Goal: Answer question/provide support: Answer question/provide support

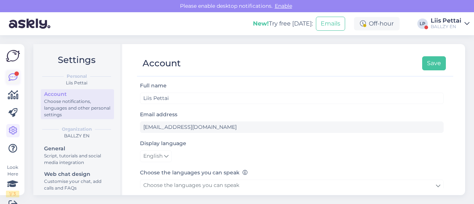
click at [15, 74] on div at bounding box center [16, 73] width 4 height 4
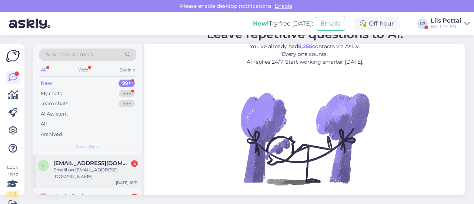
click at [72, 164] on span "[EMAIL_ADDRESS][DOMAIN_NAME]" at bounding box center [91, 163] width 77 height 7
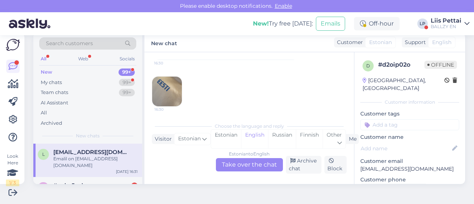
scroll to position [107, 0]
click at [158, 91] on img at bounding box center [167, 90] width 30 height 30
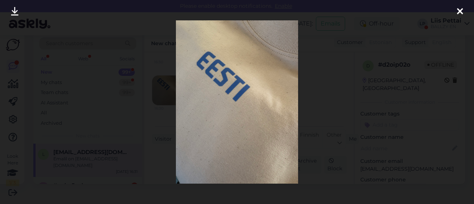
click at [154, 104] on div at bounding box center [237, 102] width 474 height 204
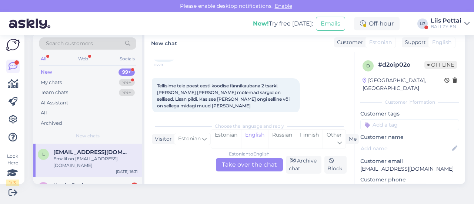
scroll to position [134, 0]
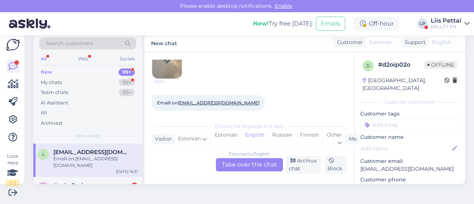
click at [238, 168] on div "Estonian to English Take over the chat" at bounding box center [249, 164] width 67 height 13
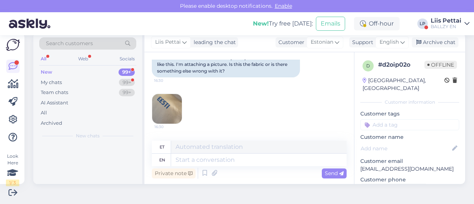
scroll to position [169, 0]
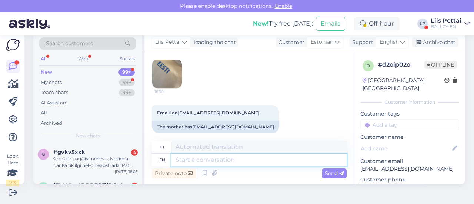
click at [216, 165] on textarea at bounding box center [258, 160] width 175 height 13
type textarea "te m"
type textarea "te"
type textarea "te mõtleme n"
type textarea "te mõistate"
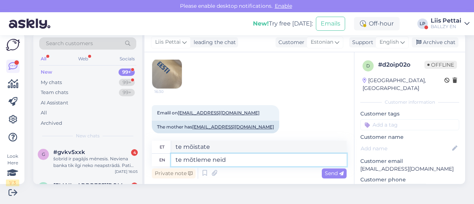
type textarea "te mõtleme neid m"
type textarea "te mõtleme neid"
type textarea "te mõtleme neid musti"
type textarea "te mõtleme neid musti [PERSON_NAME]"
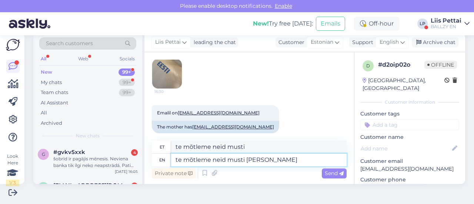
type textarea "te mõtleme neid musti [PERSON_NAME]"
type textarea "te mõtleme neid musti [PERSON_NAME] a"
type textarea "te mõtleme neid musti [PERSON_NAME]"
type textarea "te mõtleme neid musti [PERSON_NAME] [PERSON_NAME]?"
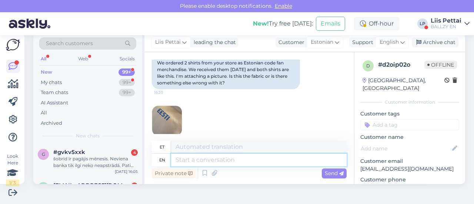
scroll to position [121, 0]
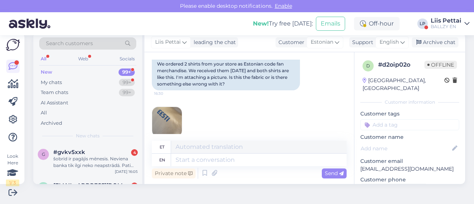
click at [174, 115] on img at bounding box center [167, 122] width 30 height 30
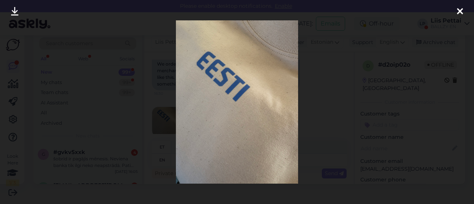
click at [314, 106] on div at bounding box center [237, 102] width 474 height 204
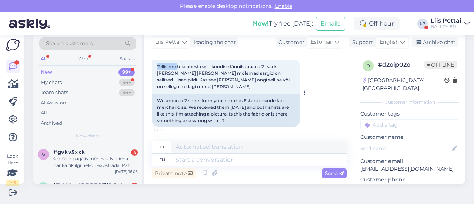
scroll to position [82, 0]
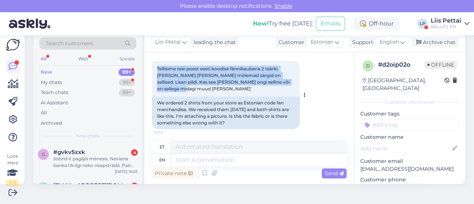
drag, startPoint x: 158, startPoint y: 62, endPoint x: 293, endPoint y: 81, distance: 136.8
click at [293, 81] on div "Tellisime teie poest eesti koodise fännikaubana 2 tsärki. [PERSON_NAME] [PERSON…" at bounding box center [226, 79] width 148 height 36
copy span "Tellisime teie poest eesti koodise fännikaubana 2 tsärki. [PERSON_NAME] [PERSON…"
click at [90, 167] on div "šobrīd ir pagājis mēnesis. Neviena banka tik ilgi neko neapstrādā. Pati strādāj…" at bounding box center [95, 161] width 84 height 13
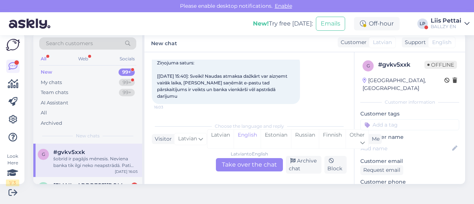
scroll to position [179, 0]
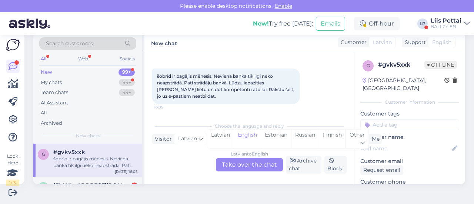
click at [232, 163] on div "Latvian to English Take over the chat" at bounding box center [249, 164] width 67 height 13
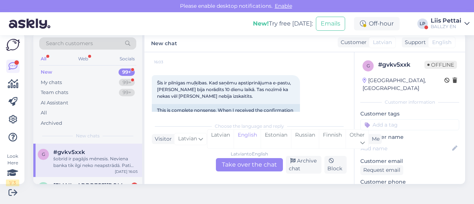
scroll to position [231, 0]
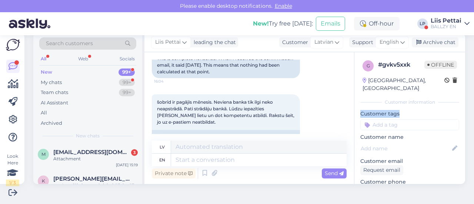
drag, startPoint x: 350, startPoint y: 108, endPoint x: 350, endPoint y: 116, distance: 8.5
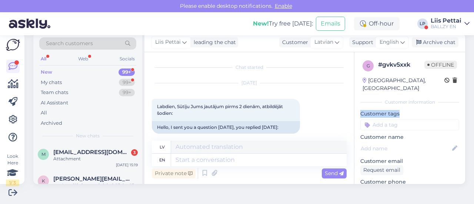
scroll to position [267, 0]
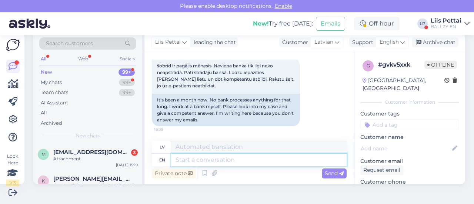
click at [280, 155] on textarea at bounding box center [258, 160] width 175 height 13
type textarea "what is"
type textarea "kas"
type textarea "what is t"
type textarea "Kas ir"
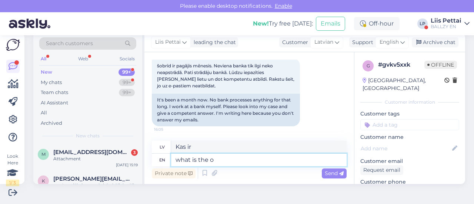
type textarea "what is the or"
type textarea "kas ir"
type textarea "what is the order nu"
type textarea "kāda ir kārtība"
type textarea "what is the order number, y"
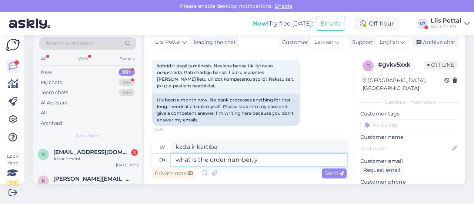
type textarea "kāds ir pasūtījuma numurs,"
type textarea "what is the order number, you j"
type textarea "Kāds ir pasūtījuma numurs, jūs?"
type textarea "what is the order number, you j"
type textarea "Kāds ir pasūtījuma numurs, [PERSON_NAME]?"
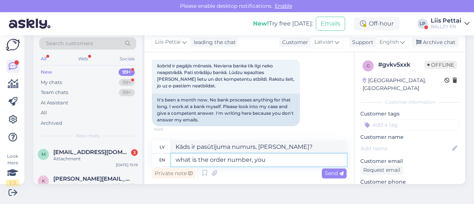
type textarea "what is the order number, you h"
type textarea "Kāds ir pasūtījuma numurs, jūs?"
type textarea "what is the order number, you have n"
type textarea "Kāds ir pasūtījuma numurs, kas jums ir?"
type textarea "what is the order number, you have not r"
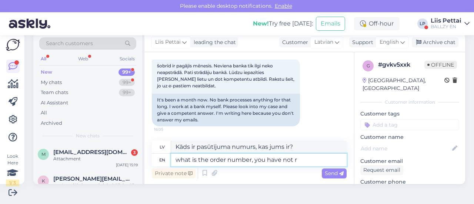
type textarea "Kāds ir pasūtījuma numurs, jums tā nav?"
type textarea "what is the order number, you have not recieved th"
type textarea "Kāds ir pasūtījuma numurs, jūs to neesat saņēmis?"
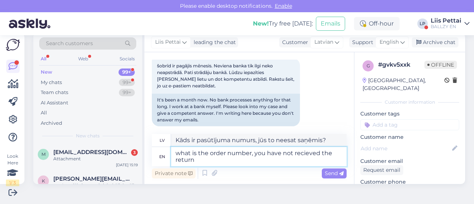
type textarea "what is the order number, you have not recieved the return"
type textarea "Kāds ir pasūtījuma numurs, [PERSON_NAME] saņēmis atgriešanu?"
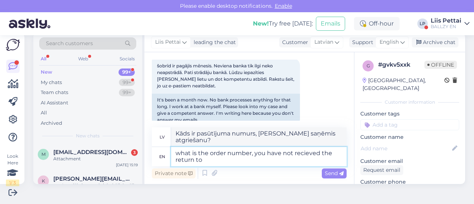
type textarea "what is the order number, you have not recieved the return to?"
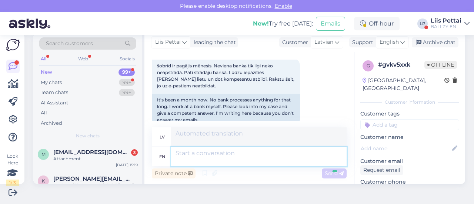
scroll to position [318, 0]
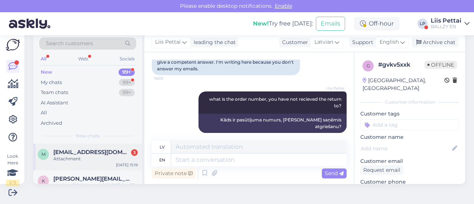
click at [92, 154] on span "[EMAIL_ADDRESS][DOMAIN_NAME]" at bounding box center [91, 152] width 77 height 7
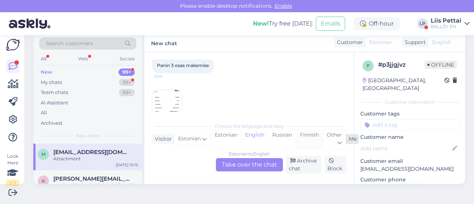
scroll to position [109, 0]
click at [169, 96] on img at bounding box center [167, 89] width 30 height 30
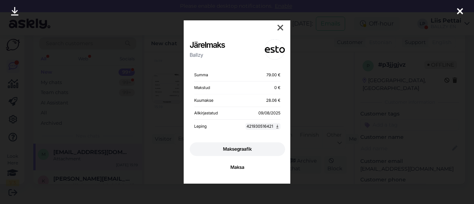
click at [169, 96] on div at bounding box center [237, 102] width 474 height 204
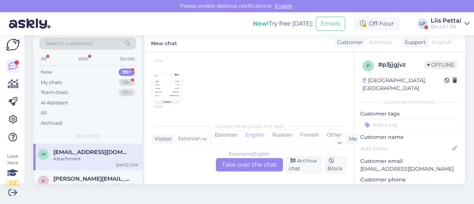
click at [241, 167] on div "Estonian to English Take over the chat" at bounding box center [249, 164] width 67 height 13
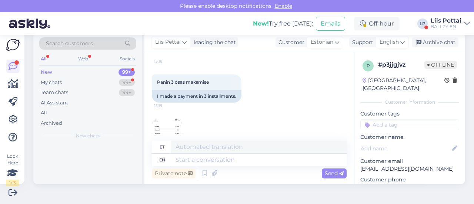
scroll to position [131, 0]
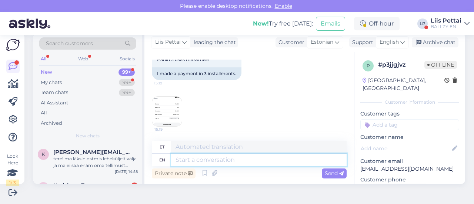
click at [236, 158] on textarea at bounding box center [258, 160] width 175 height 13
type textarea "mis o"
type textarea "vale"
type textarea "mis on"
type textarea "valesti"
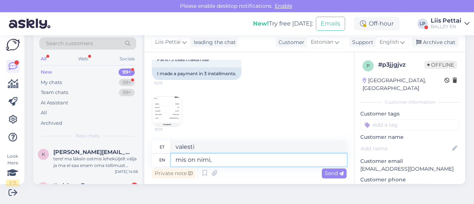
type textarea "mis on nimi,"
type textarea "mis [PERSON_NAME],"
type textarea "mis on nimi, millelt"
type textarea "mis nimi, millelt"
type textarea "mis on nimi, millelt tellimuse teg"
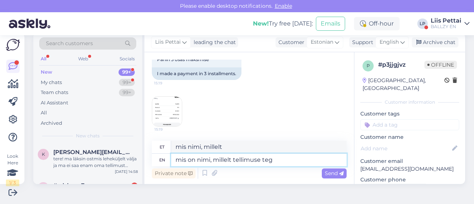
type textarea "mis on nimi, millelt tellimuse"
type textarea "mis on nimi, millelt tellimuse tegite?"
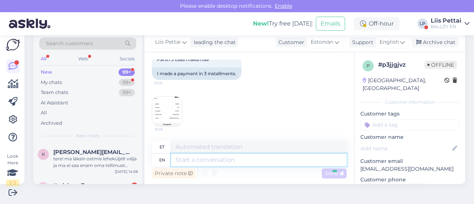
scroll to position [176, 0]
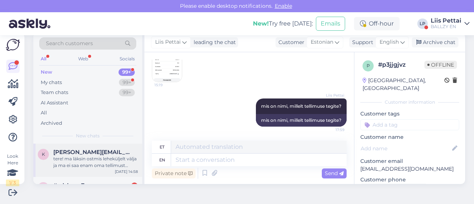
click at [68, 169] on div "k [PERSON_NAME][EMAIL_ADDRESS][DOMAIN_NAME] tere! ma läksin ostmis leheküljelt …" at bounding box center [87, 160] width 109 height 33
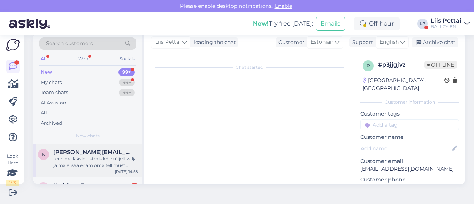
scroll to position [16, 0]
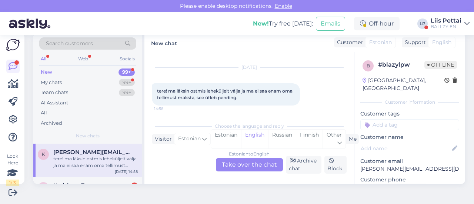
drag, startPoint x: 340, startPoint y: 87, endPoint x: 341, endPoint y: 97, distance: 9.7
click at [341, 97] on div "Chat started [DATE] tere! ma läksin ostmis leheküljelt välja ja ma ei saa enam …" at bounding box center [252, 86] width 201 height 52
click at [104, 178] on div "s #sdsheag7 1 Sveiki vai nav pieejami vairs basketbola apavi? [DATE] 13:47" at bounding box center [87, 193] width 109 height 33
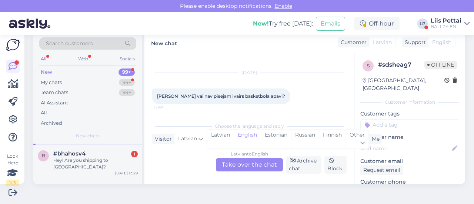
scroll to position [74, 0]
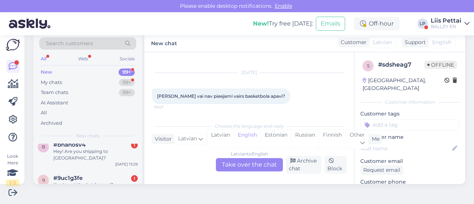
click at [111, 137] on div "New chats" at bounding box center [87, 135] width 97 height 7
click at [107, 161] on div "b #bhahosv4 1 Hey! Are you shipping to [GEOGRAPHIC_DATA]? [DATE] 13:29" at bounding box center [87, 152] width 109 height 33
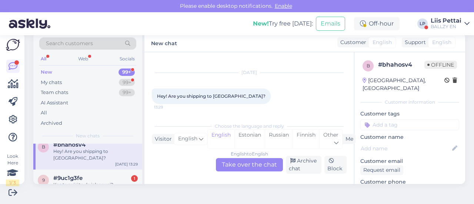
scroll to position [10, 0]
click at [261, 162] on div "English to English Take over the chat" at bounding box center [249, 164] width 67 height 13
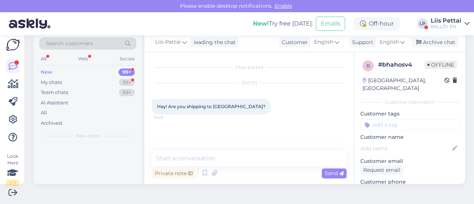
scroll to position [0, 0]
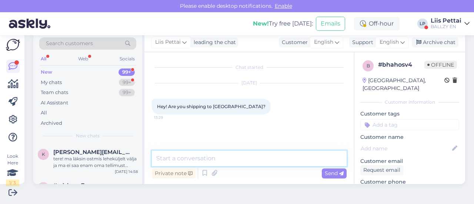
click at [248, 161] on textarea at bounding box center [249, 159] width 195 height 16
type textarea "t"
type textarea "yes"
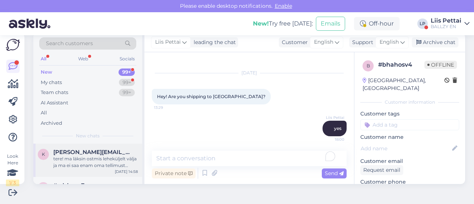
click at [117, 164] on div "tere! ma läksin ostmis leheküljelt välja ja ma ei saa enam oma tellimust maksta…" at bounding box center [95, 161] width 84 height 13
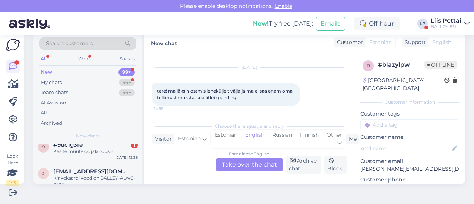
scroll to position [59, 0]
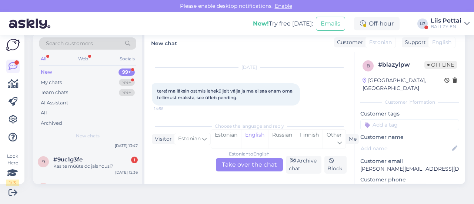
click at [117, 164] on div "Kas te müüte dc jalanousi?" at bounding box center [95, 166] width 84 height 7
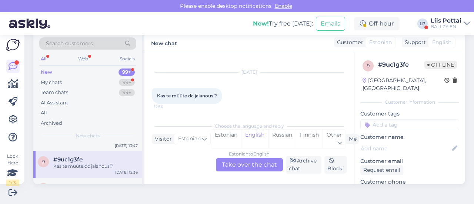
scroll to position [10, 0]
click at [243, 166] on div "Estonian to English Take over the chat" at bounding box center [249, 164] width 67 height 13
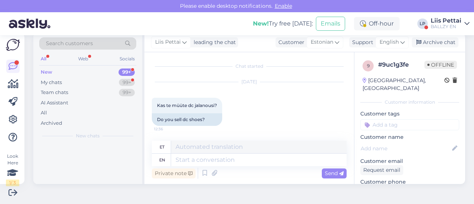
scroll to position [0, 0]
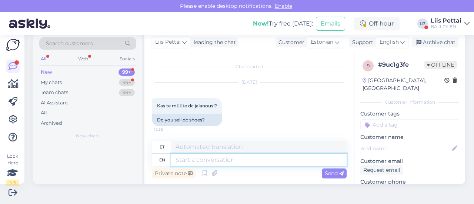
click at [226, 161] on textarea at bounding box center [258, 160] width 175 height 13
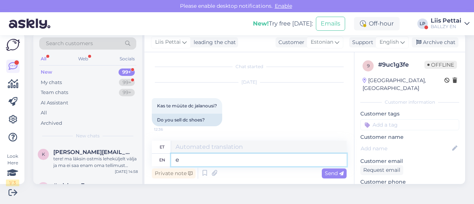
type textarea "ei"
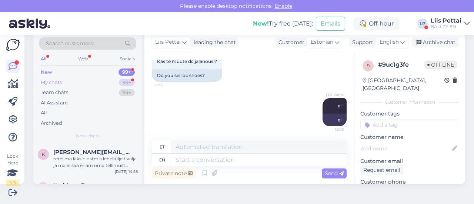
click at [70, 80] on div "My chats 99+" at bounding box center [87, 82] width 97 height 10
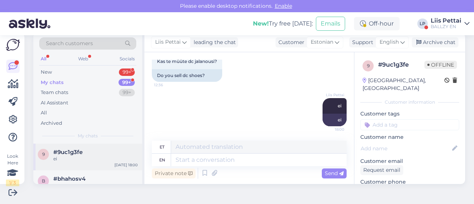
click at [67, 159] on div "ei" at bounding box center [95, 158] width 84 height 7
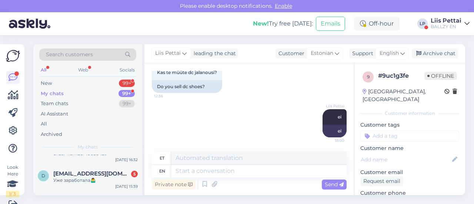
scroll to position [148, 0]
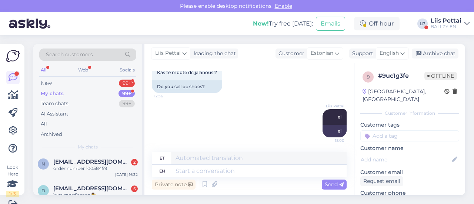
click at [67, 159] on span "[EMAIL_ADDRESS][DOMAIN_NAME]" at bounding box center [91, 161] width 77 height 7
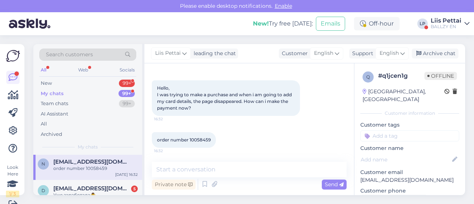
scroll to position [11, 0]
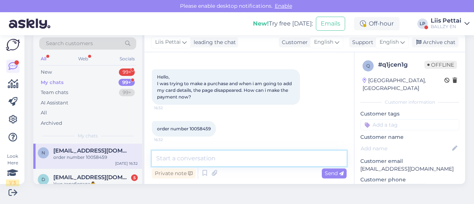
click at [273, 159] on textarea at bounding box center [249, 159] width 195 height 16
type textarea "you should make a new order from start"
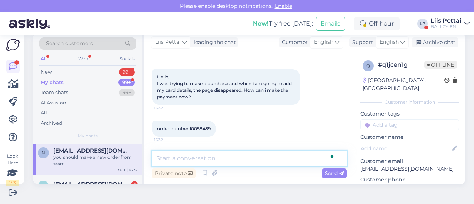
scroll to position [266, 0]
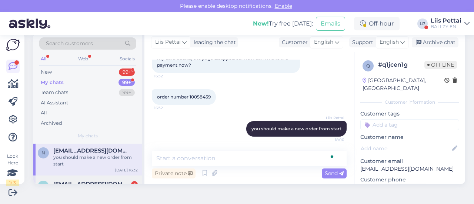
click at [95, 177] on div "d [EMAIL_ADDRESS][DOMAIN_NAME] 5 Уже заработала🤷‍♂️ [DATE] 15:39" at bounding box center [87, 188] width 109 height 27
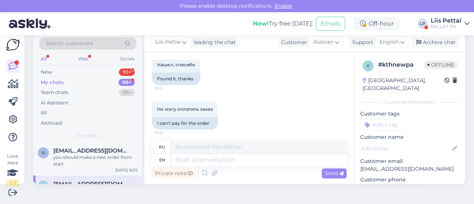
scroll to position [419, 0]
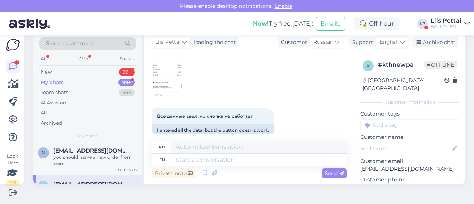
click at [169, 85] on img at bounding box center [167, 77] width 30 height 30
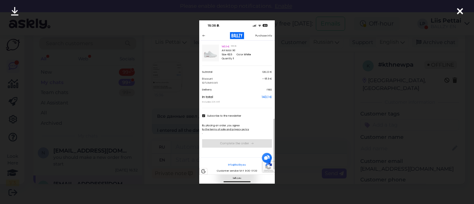
click at [169, 85] on div at bounding box center [237, 102] width 474 height 204
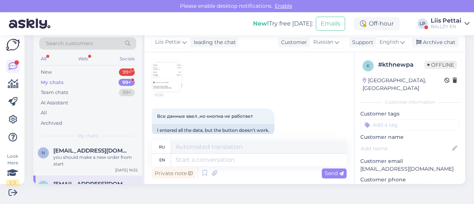
click at [160, 71] on img at bounding box center [167, 77] width 30 height 30
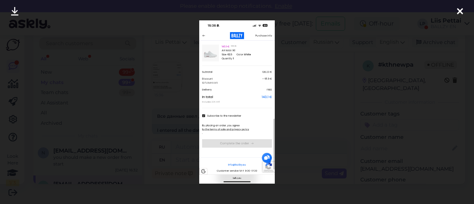
click at [189, 154] on div at bounding box center [237, 102] width 474 height 204
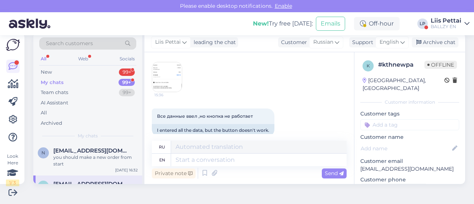
click at [450, 22] on div "Liis Pettai" at bounding box center [445, 21] width 31 height 6
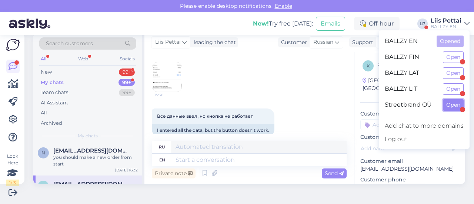
click at [447, 106] on button "Open" at bounding box center [453, 104] width 21 height 11
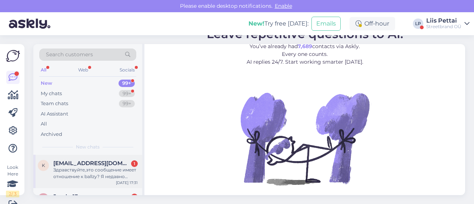
click at [86, 169] on div "Здравствуйте,это сообщение имеет отношение к ballzy? Я недавно сделала возврат." at bounding box center [95, 173] width 84 height 13
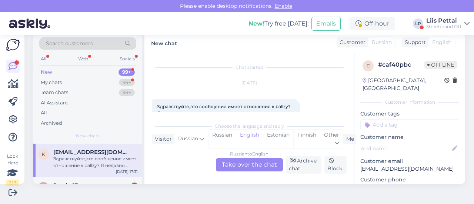
scroll to position [16, 0]
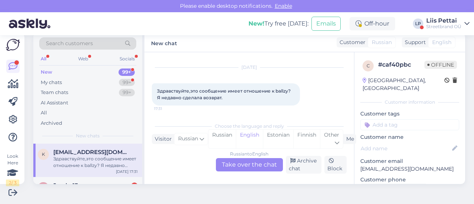
click at [262, 167] on div "Russian to English Take over the chat" at bounding box center [249, 164] width 67 height 13
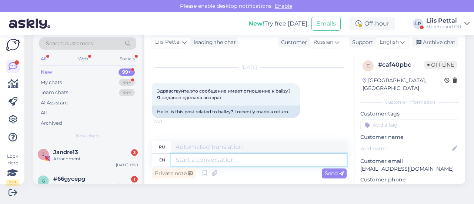
click at [231, 162] on textarea at bounding box center [258, 160] width 175 height 13
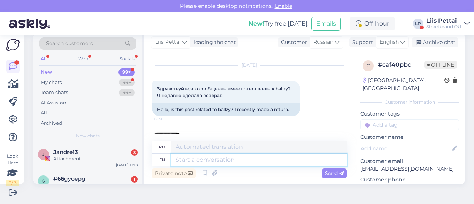
scroll to position [54, 0]
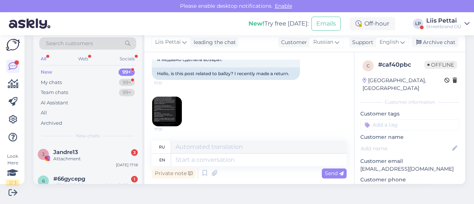
click at [179, 100] on img at bounding box center [167, 112] width 30 height 30
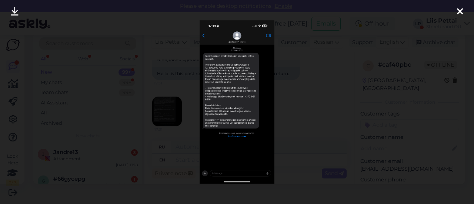
click at [179, 116] on div at bounding box center [237, 102] width 474 height 204
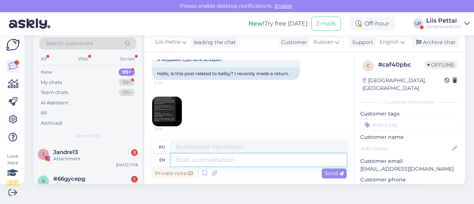
click at [206, 160] on textarea at bounding box center [258, 160] width 175 height 13
type textarea "no, it"
type textarea "нет,"
type textarea "no, its n"
type textarea "нет, это"
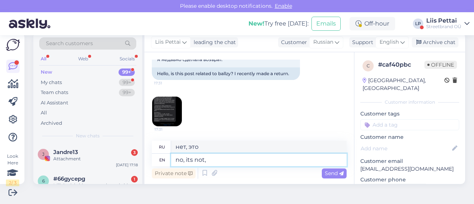
type textarea "no, its not, t"
type textarea "нет, это не так,"
type textarea "no, its not, this"
type textarea "нет, это не так"
type textarea "no, its not, this is s"
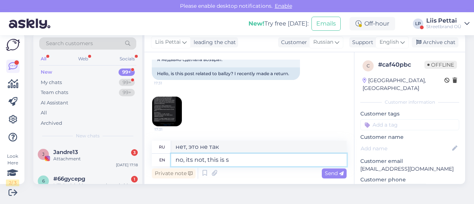
type textarea "нет, это не так, это"
type textarea "no, its not, this is some"
type textarea "нет, это не так, это что-то"
type textarea "no, its not, this is some scam"
type textarea "нет, это не так, это какое-то мошенничество"
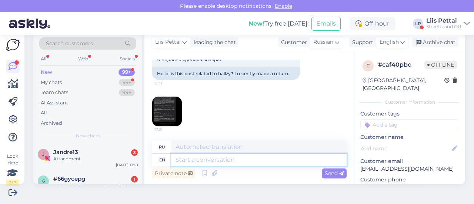
scroll to position [98, 0]
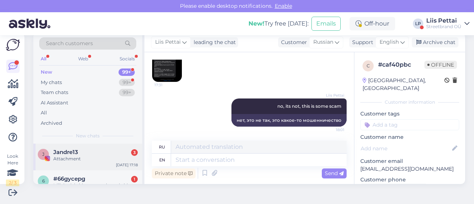
click at [93, 167] on div "J Jandre13 3 Attachment [DATE] 17:18" at bounding box center [87, 157] width 109 height 27
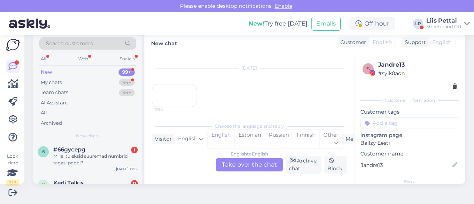
scroll to position [30, 0]
click at [93, 167] on div "6 #66gycepg 1 Millal tuleksid suuremad numbrid tagasi poodi? [DATE] 17:17" at bounding box center [87, 157] width 109 height 33
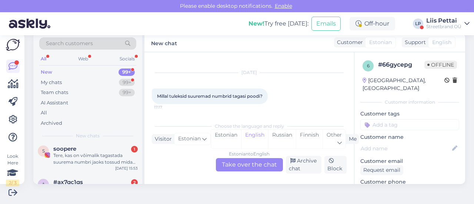
scroll to position [89, 0]
click at [93, 167] on div "s soopere 1 Tere, kas on võimalik tagastada suurema numbri jaoks tossud mida ol…" at bounding box center [87, 157] width 109 height 33
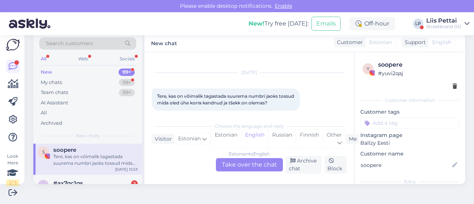
scroll to position [16, 0]
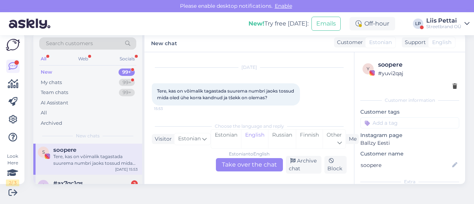
click at [85, 181] on div "#ax7qc1qs 2" at bounding box center [95, 183] width 84 height 7
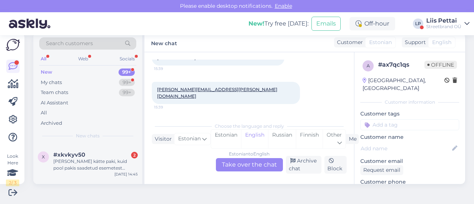
scroll to position [252, 0]
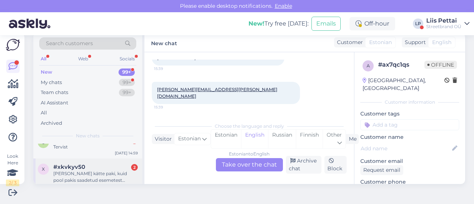
click at [61, 171] on div "[PERSON_NAME] kätte paki, kuid pool pakis saadetud esemetest soovin tagasi saat…" at bounding box center [95, 176] width 84 height 13
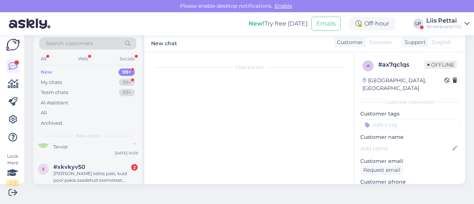
scroll to position [56, 0]
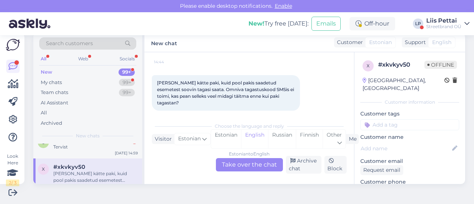
click at [250, 165] on div "Estonian to English Take over the chat" at bounding box center [249, 164] width 67 height 13
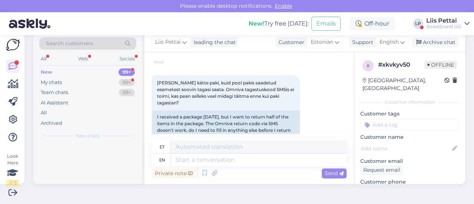
scroll to position [0, 0]
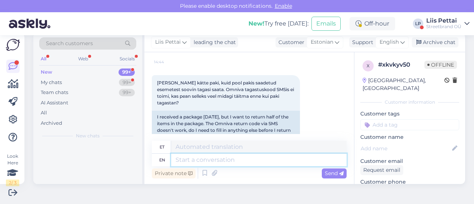
click at [240, 160] on textarea at bounding box center [258, 160] width 175 height 13
click at [241, 157] on textarea at bounding box center [258, 160] width 175 height 13
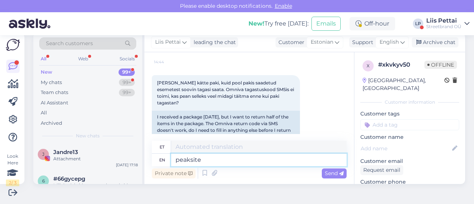
type textarea "peaksite o"
type textarea "Peaksite"
type textarea "peaksite o"
type textarea "Peaksite'i o"
click at [214, 162] on textarea "peaksite o" at bounding box center [258, 160] width 175 height 13
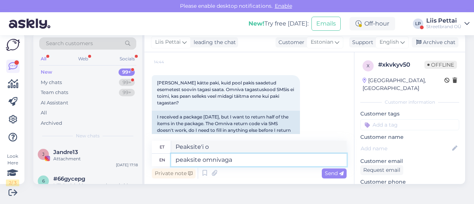
type textarea "peaksite omnivaga ü"
type textarea "peaksite omnivaga"
type textarea "peaksite omnivaga ühendust võ"
type textarea "peaksite omnivaga ühendust"
type textarea "peaksite omnivaga ühendust võtma, e"
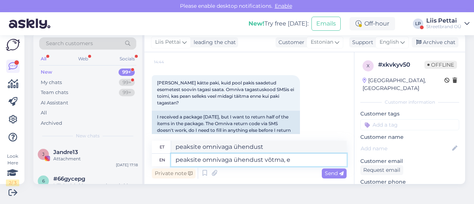
type textarea "saata omnivaga ühendust võtma,"
type textarea "peaksite omnivaga ühendust võtma, et m"
type textarea "aega omnivaga ühendust võtma, et"
type textarea "peaksite omnivaga ühendust võtma, et miks i"
type textarea "saada omnivaga ühendust võtma, et miks"
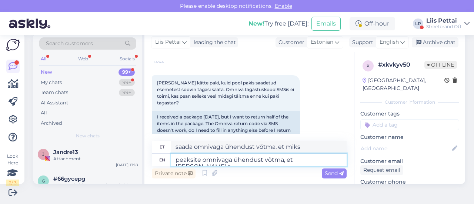
type textarea "peaksite omnivaga ühendust võtma, et [PERSON_NAME] to"
type textarea "saada omnivaga ühendust võtma, et [PERSON_NAME]"
type textarea "peaksite omnivaga ühendust võtma, et [PERSON_NAME] toimi, pe"
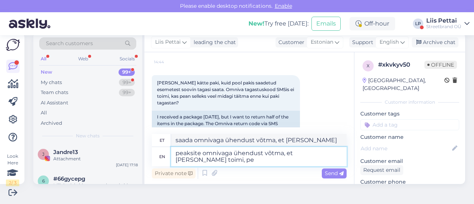
type textarea "saada omnivaga ühendust võtma, et [PERSON_NAME] toimi,"
type textarea "peaksite omnivaga ühendust võtma, et [PERSON_NAME] toimi, peab t"
type textarea "saada omnivaga ühendust võtma, et [PERSON_NAME] toimi, peab"
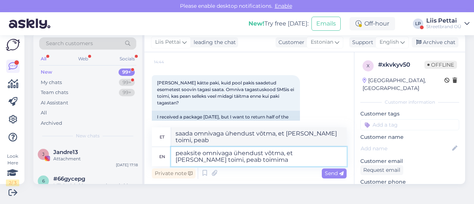
type textarea "peaksite omnivaga ühendust võtma, et [PERSON_NAME] toimi, peab toimima 3"
type textarea "kasutada omnivaga ühendust võtma, et [PERSON_NAME] toimi, peab toimima"
type textarea "peaksite omnivaga ühendust võtma, et [PERSON_NAME] toimi, peab toimima 30 p"
type textarea "kasutada omnivaga ühendust võtma, et [PERSON_NAME] toimi, peab toimima 30"
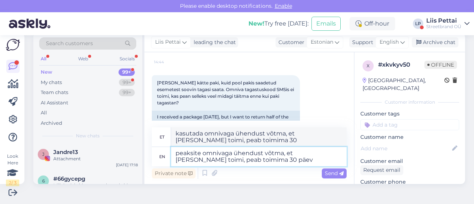
type textarea "peaksite omnivaga ühendust võtma, et [PERSON_NAME] toimi, peab toimima 30 päeva"
type textarea "kasutada omnivaga ühendust võtma, et [PERSON_NAME] toimi, peab toimima 30 päeva"
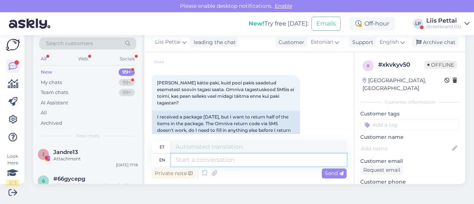
scroll to position [136, 0]
